Goal: Obtain resource: Download file/media

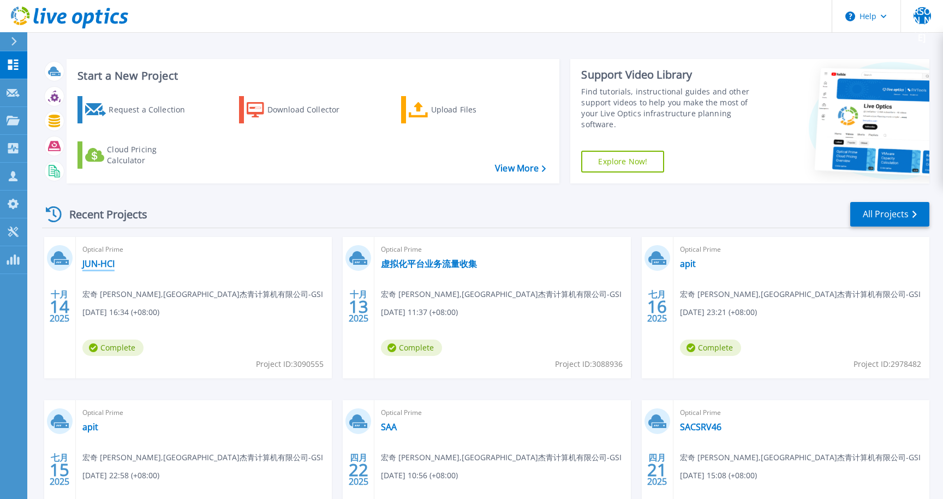
click at [99, 263] on link "JUN-HCI" at bounding box center [98, 263] width 32 height 11
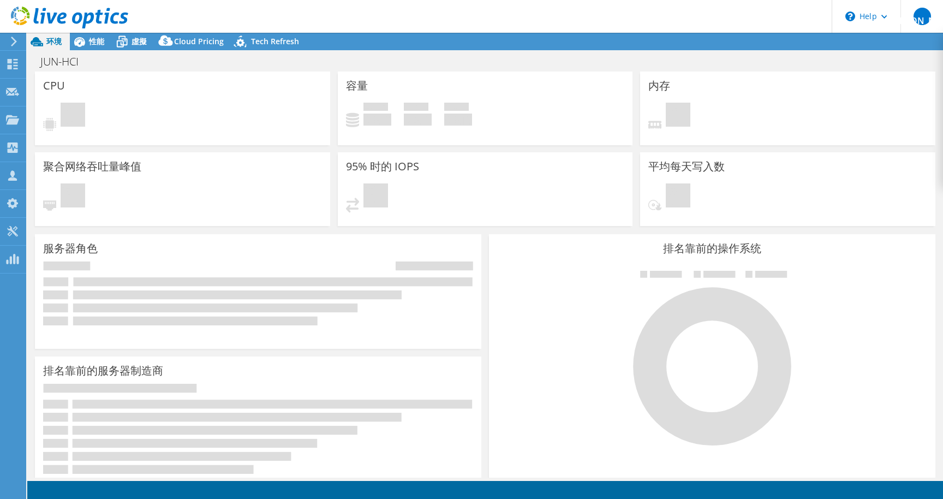
select select "USD"
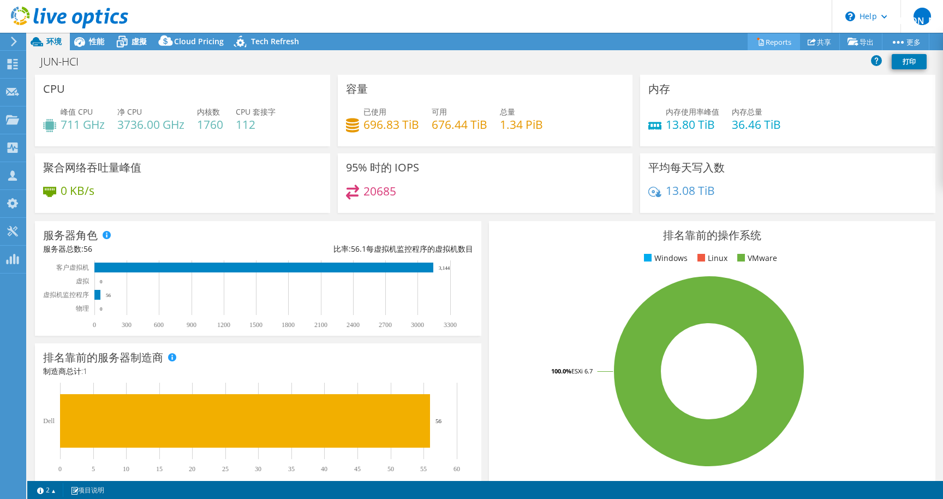
click at [758, 41] on link "Reports" at bounding box center [774, 41] width 52 height 17
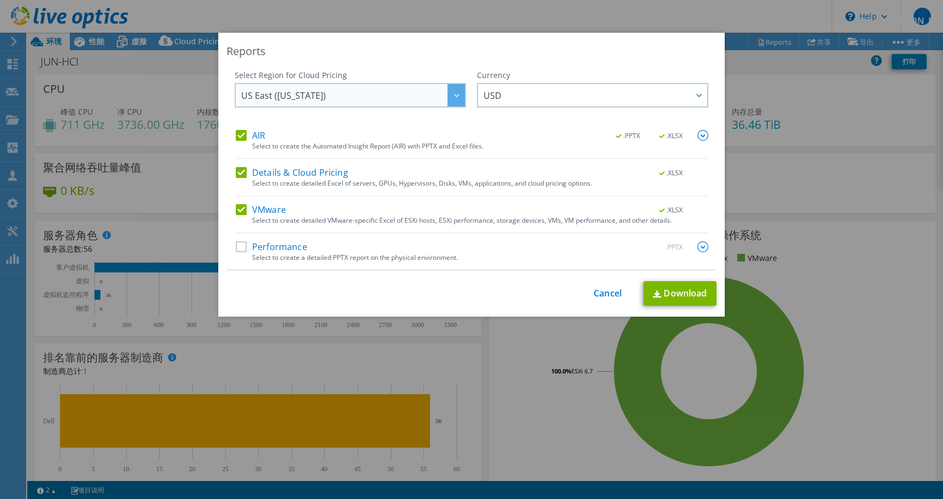
click at [436, 92] on span "US East ([US_STATE])" at bounding box center [353, 95] width 224 height 22
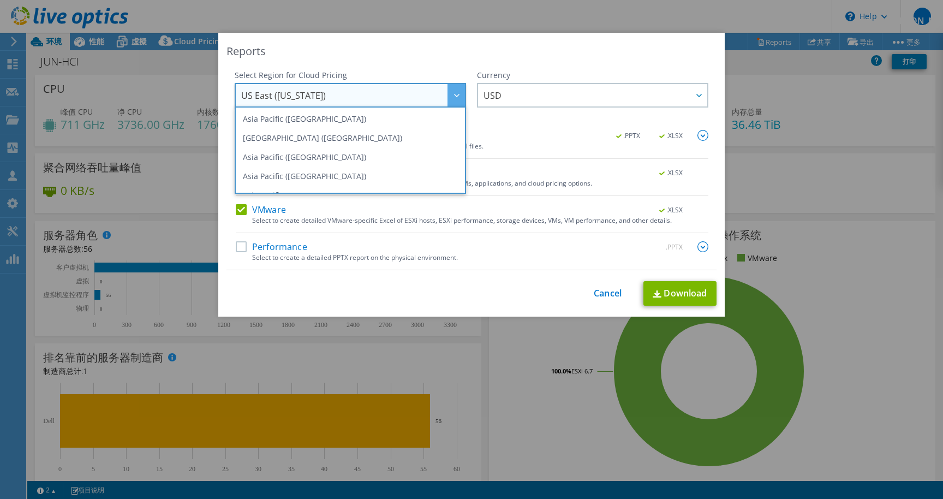
click at [510, 61] on div "Reports Select Region for Cloud Pricing Asia Pacific ([GEOGRAPHIC_DATA]) [GEOGR…" at bounding box center [471, 175] width 507 height 284
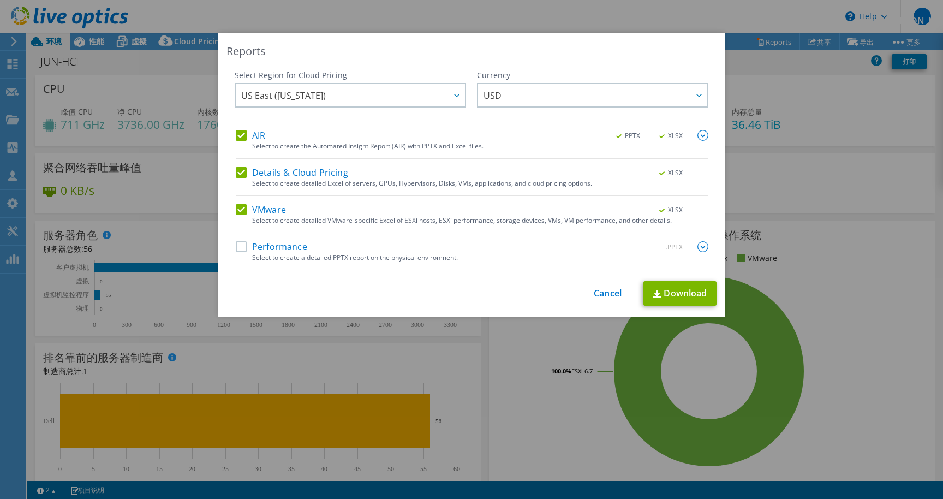
click at [284, 248] on label "Performance" at bounding box center [272, 246] width 72 height 11
click at [0, 0] on input "Performance" at bounding box center [0, 0] width 0 height 0
click at [682, 295] on link "Download" at bounding box center [680, 293] width 73 height 25
click at [604, 293] on link "Cancel" at bounding box center [608, 293] width 28 height 10
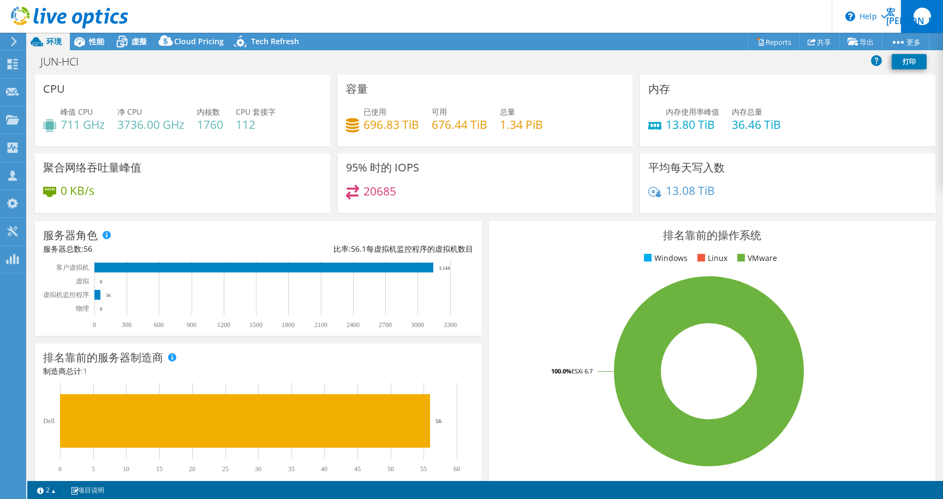
click at [920, 17] on span "宏[PERSON_NAME]" at bounding box center [922, 16] width 17 height 17
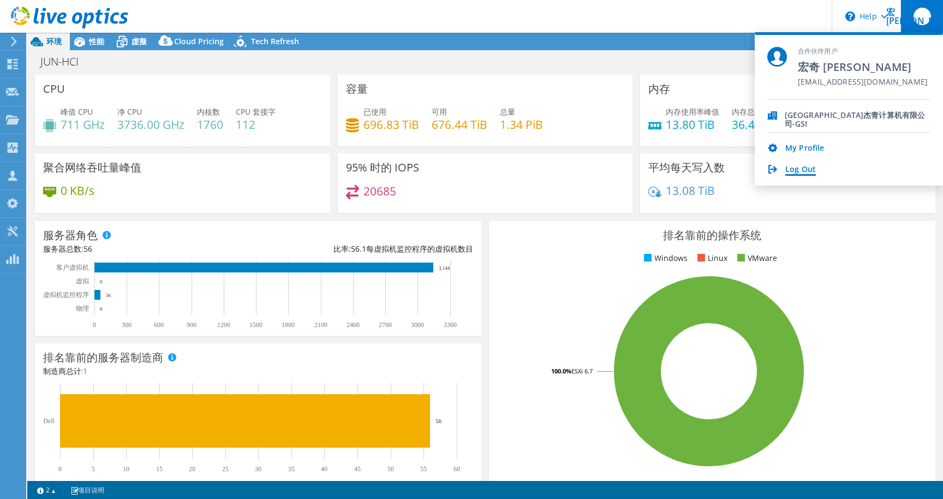
click at [794, 169] on link "Log Out" at bounding box center [801, 170] width 31 height 10
